Goal: Task Accomplishment & Management: Use online tool/utility

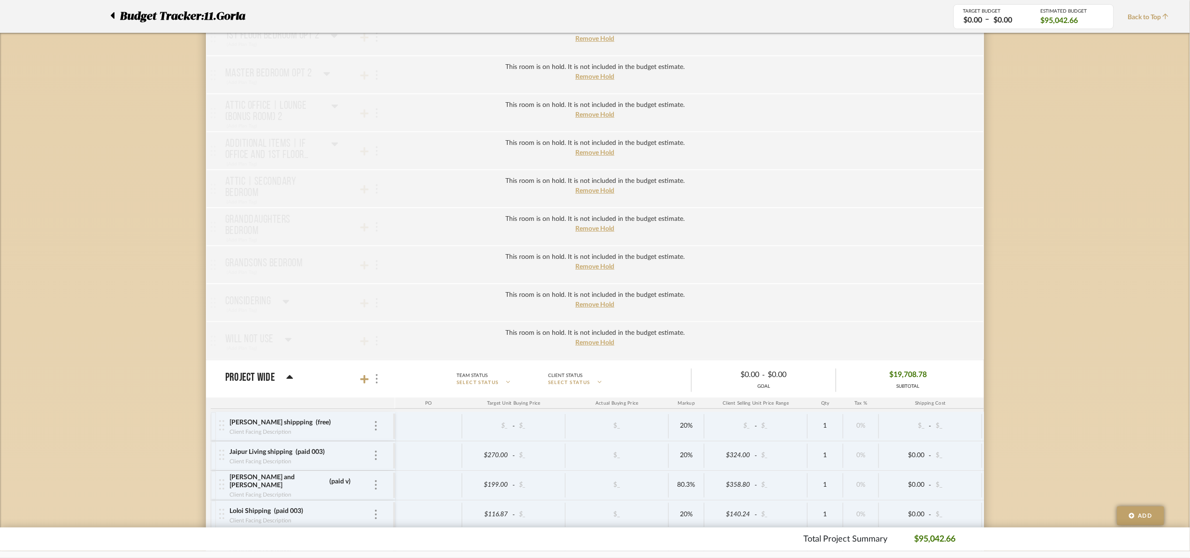
scroll to position [1710, 0]
click at [365, 386] on icon at bounding box center [364, 382] width 8 height 8
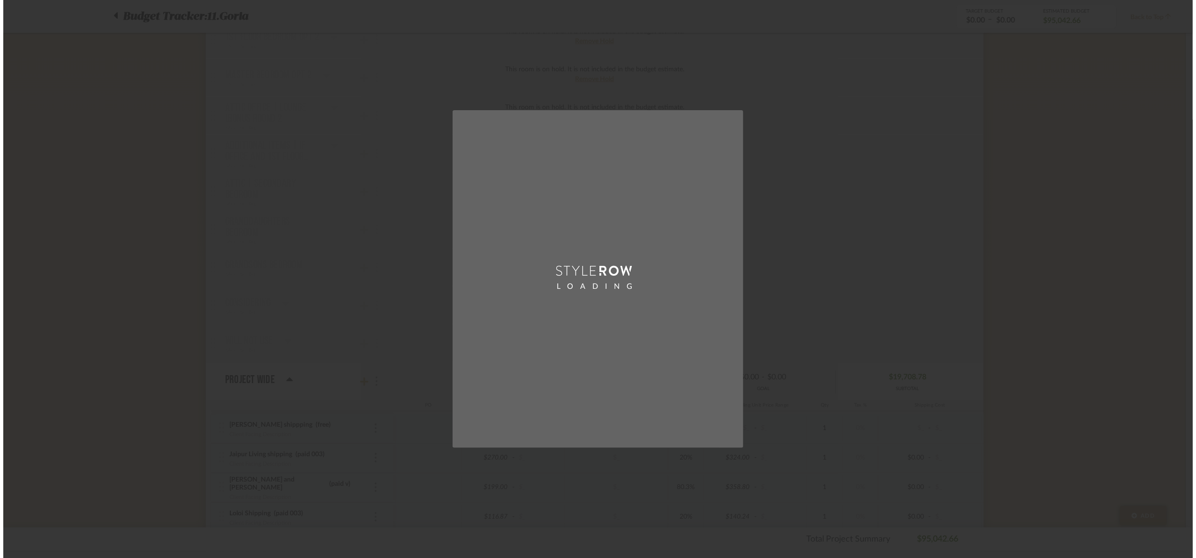
scroll to position [0, 0]
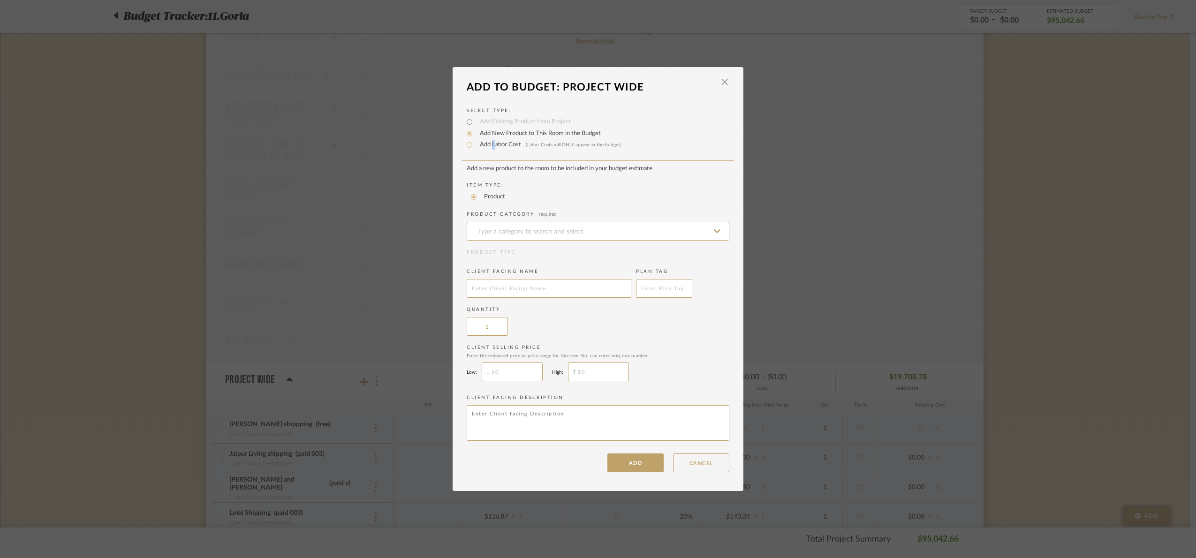
click at [490, 146] on label "Add Labor Cost (Labor Costs will ONLY appear in the budget)" at bounding box center [548, 144] width 146 height 9
click at [487, 139] on div "Add Labor Cost (Labor Costs will ONLY appear in the budget)" at bounding box center [598, 144] width 263 height 11
click at [485, 140] on label "Add Labor Cost (Labor Costs will ONLY appear in the budget)" at bounding box center [548, 144] width 146 height 9
click at [475, 139] on input "Add Labor Cost (Labor Costs will ONLY appear in the budget)" at bounding box center [469, 144] width 11 height 11
radio input "true"
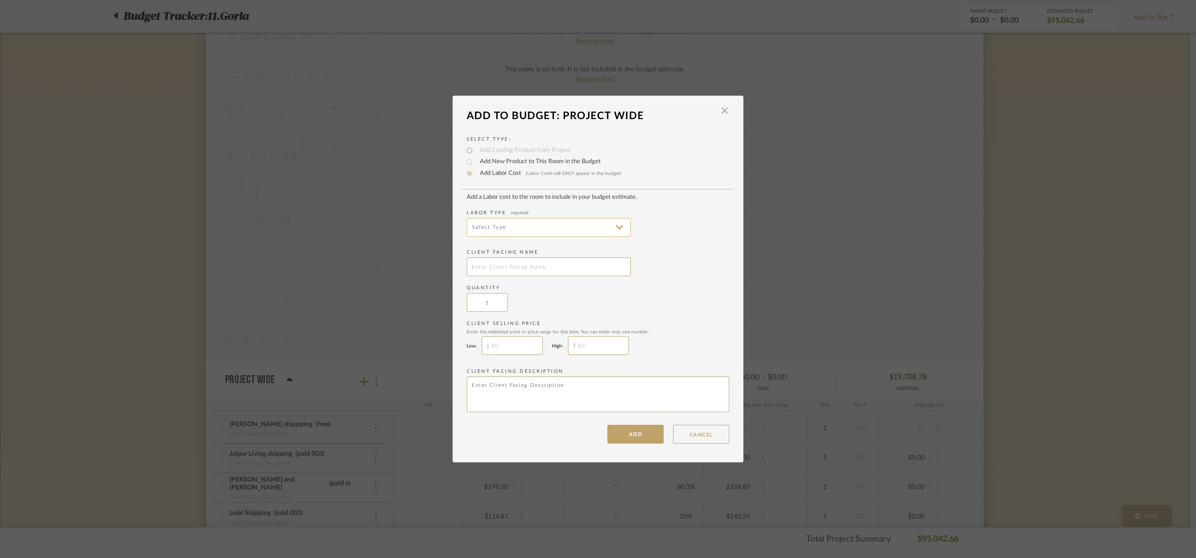
click at [502, 219] on input at bounding box center [549, 227] width 164 height 19
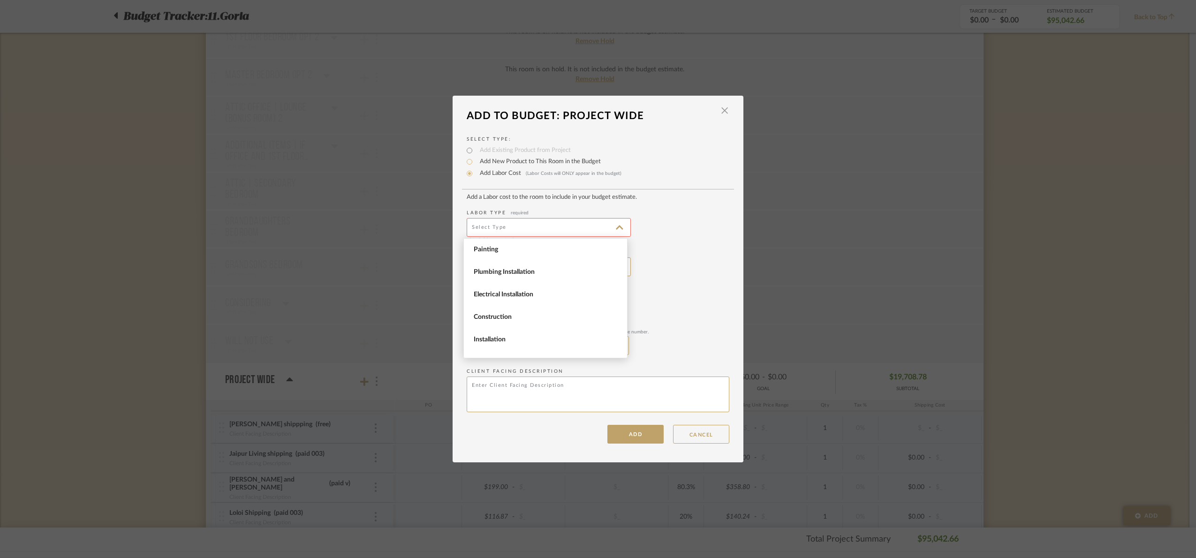
drag, startPoint x: 501, startPoint y: 337, endPoint x: 502, endPoint y: 328, distance: 9.0
click at [502, 337] on span "Installation" at bounding box center [547, 340] width 146 height 8
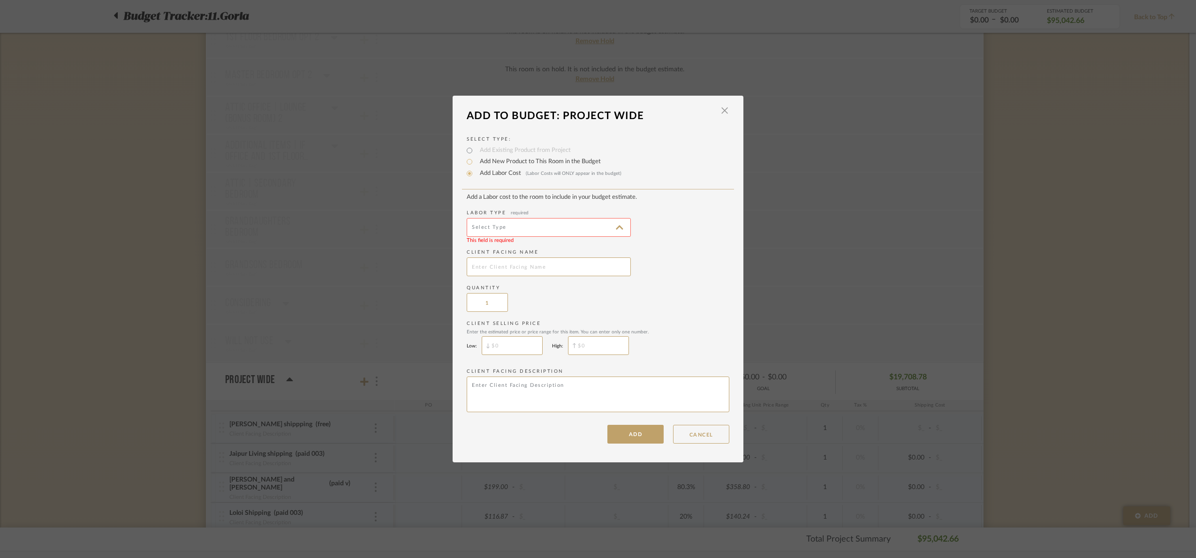
type input "Installation"
click at [504, 269] on input "text" at bounding box center [549, 267] width 164 height 19
type input "Powder window treatment"
click at [639, 430] on button "ADD" at bounding box center [636, 434] width 56 height 19
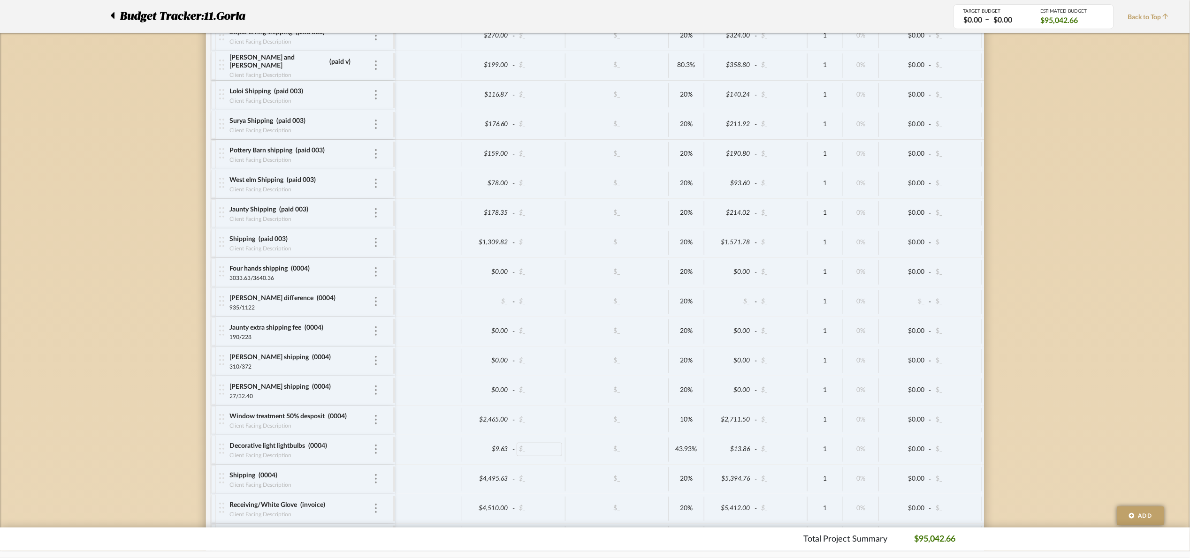
scroll to position [2544, 0]
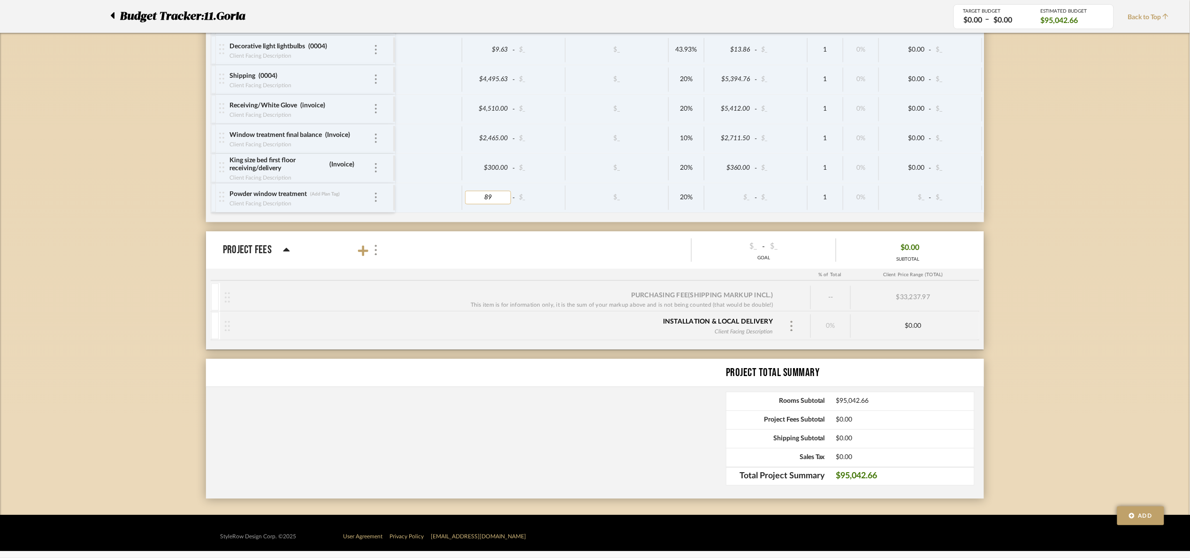
type input "895"
type input "10"
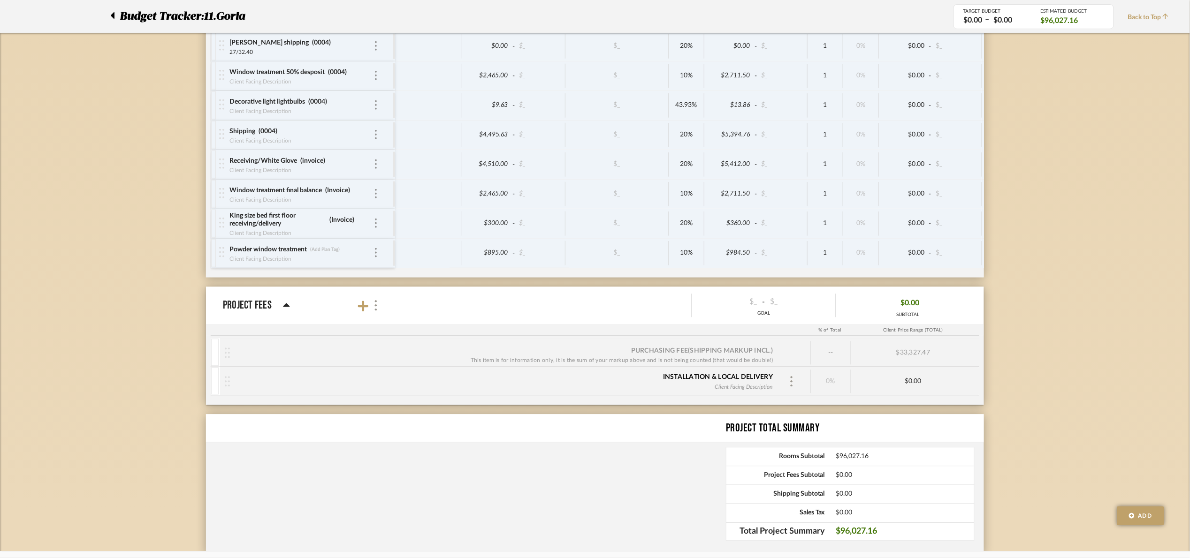
scroll to position [2474, 0]
